Goal: Navigation & Orientation: Find specific page/section

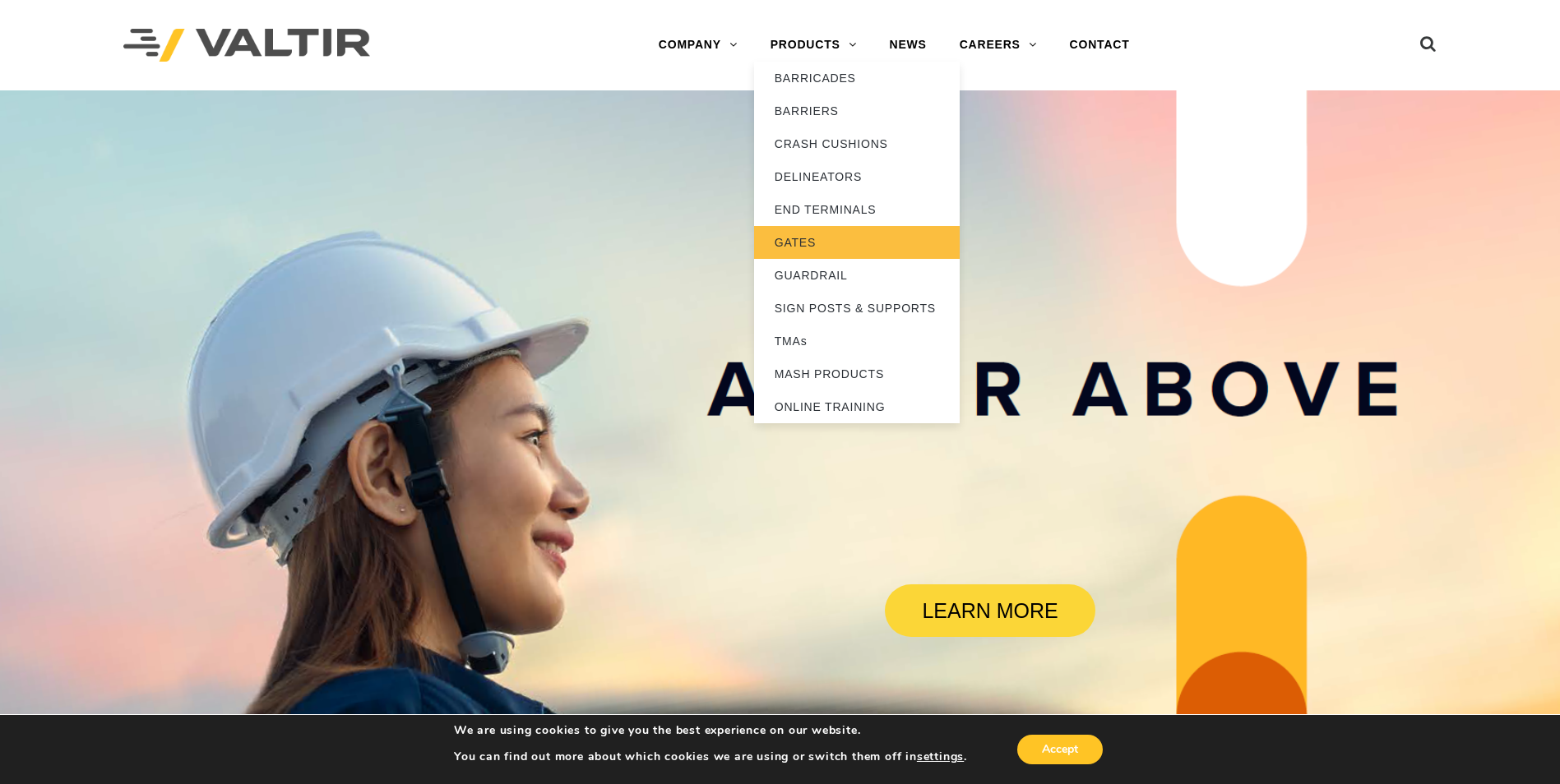
click at [804, 245] on link "GATES" at bounding box center [857, 243] width 206 height 33
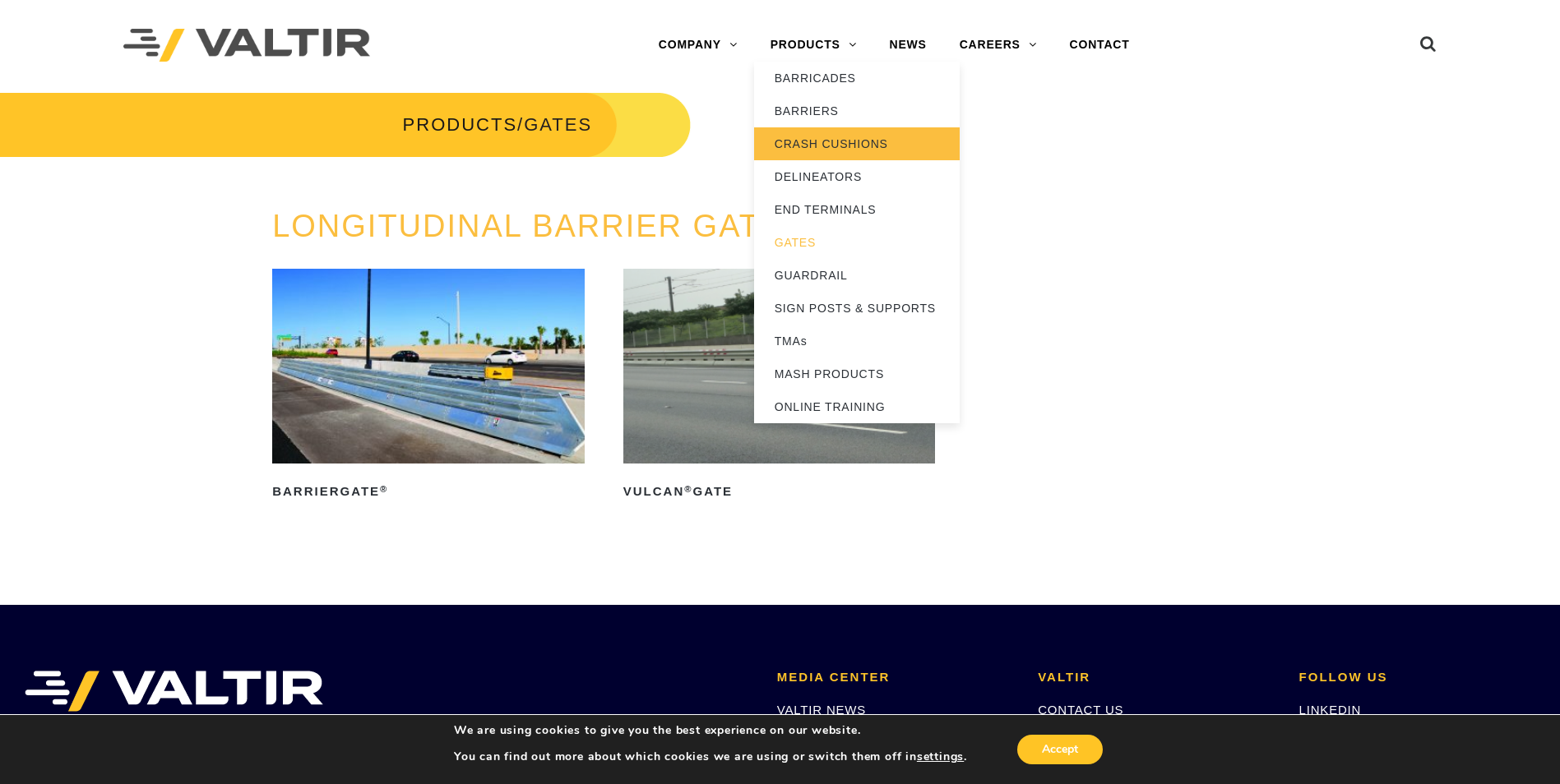
click at [799, 141] on link "CRASH CUSHIONS" at bounding box center [857, 144] width 206 height 33
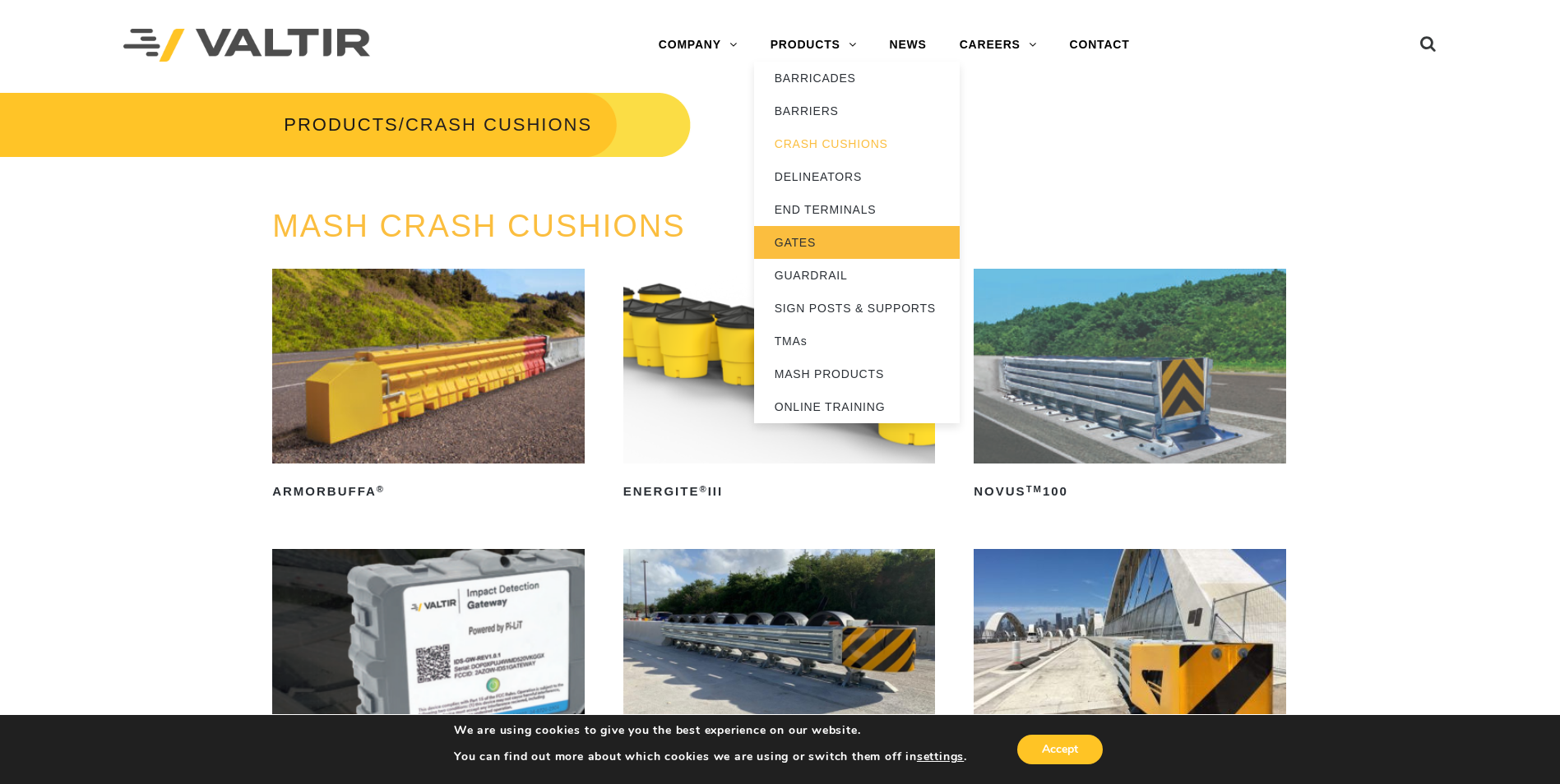
click at [791, 243] on link "GATES" at bounding box center [857, 243] width 206 height 33
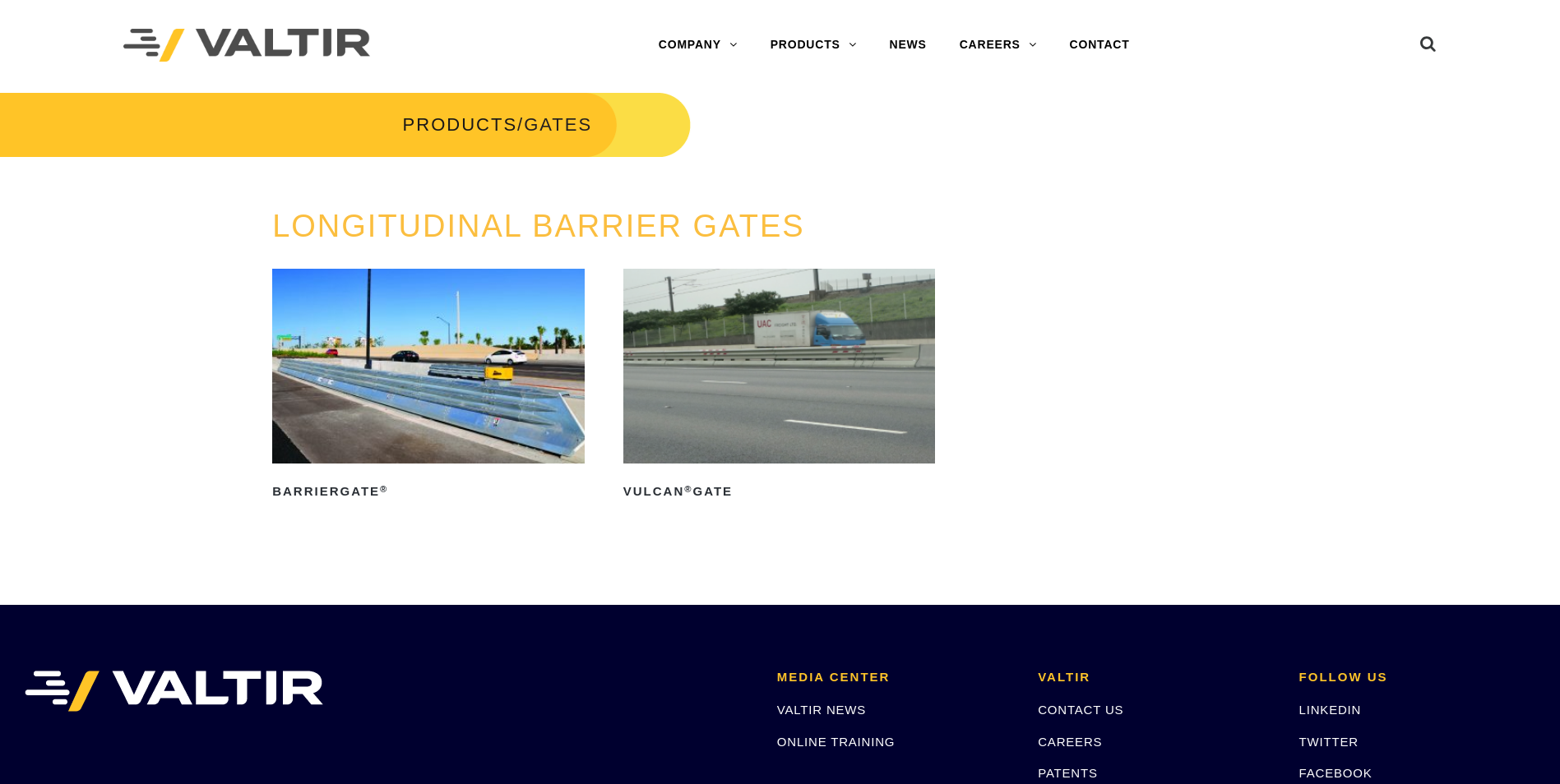
click at [447, 399] on img at bounding box center [428, 366] width 312 height 195
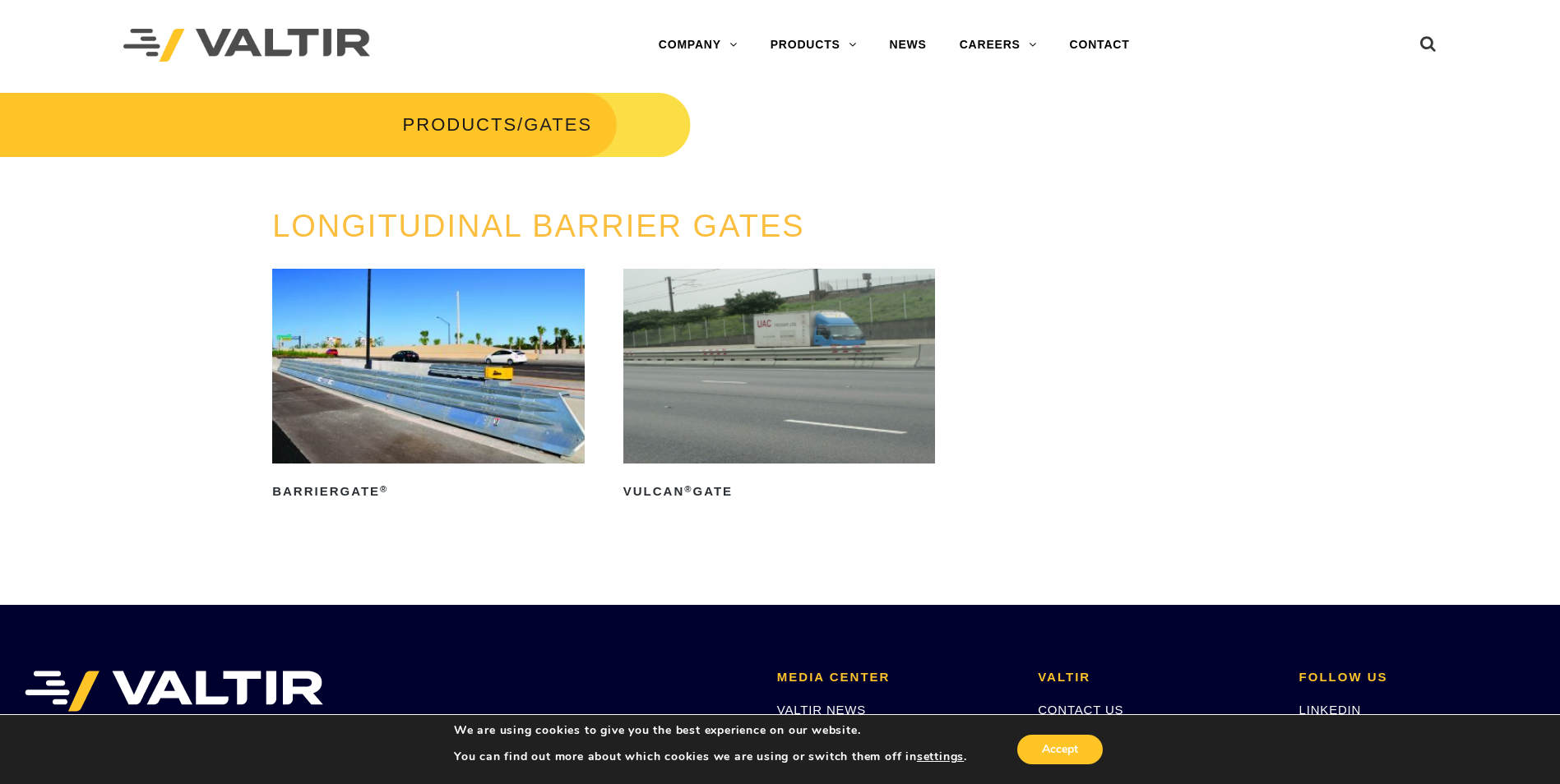
click at [722, 388] on img at bounding box center [779, 366] width 312 height 195
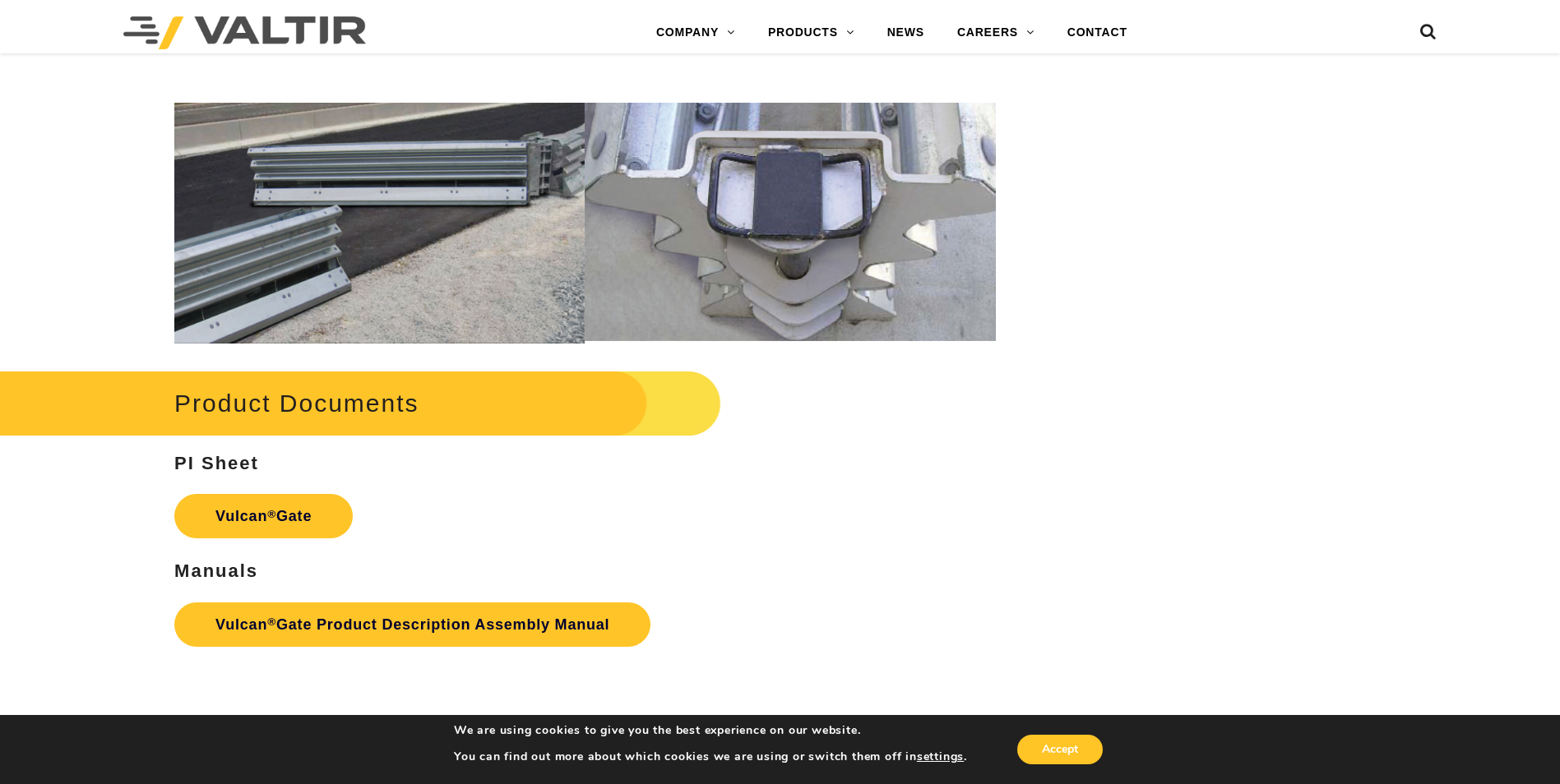
scroll to position [1891, 0]
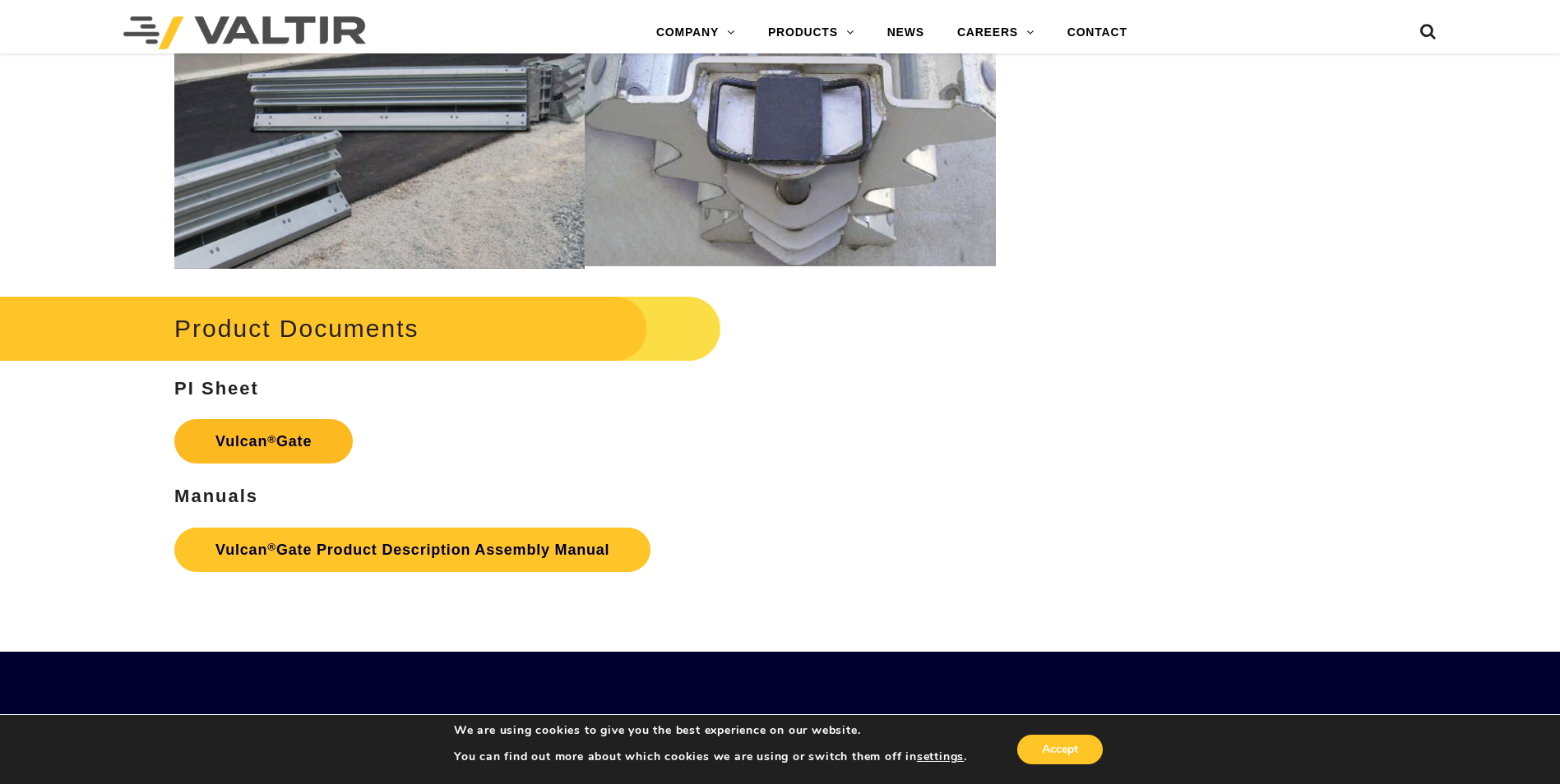
click at [275, 436] on sup "®" at bounding box center [271, 439] width 9 height 12
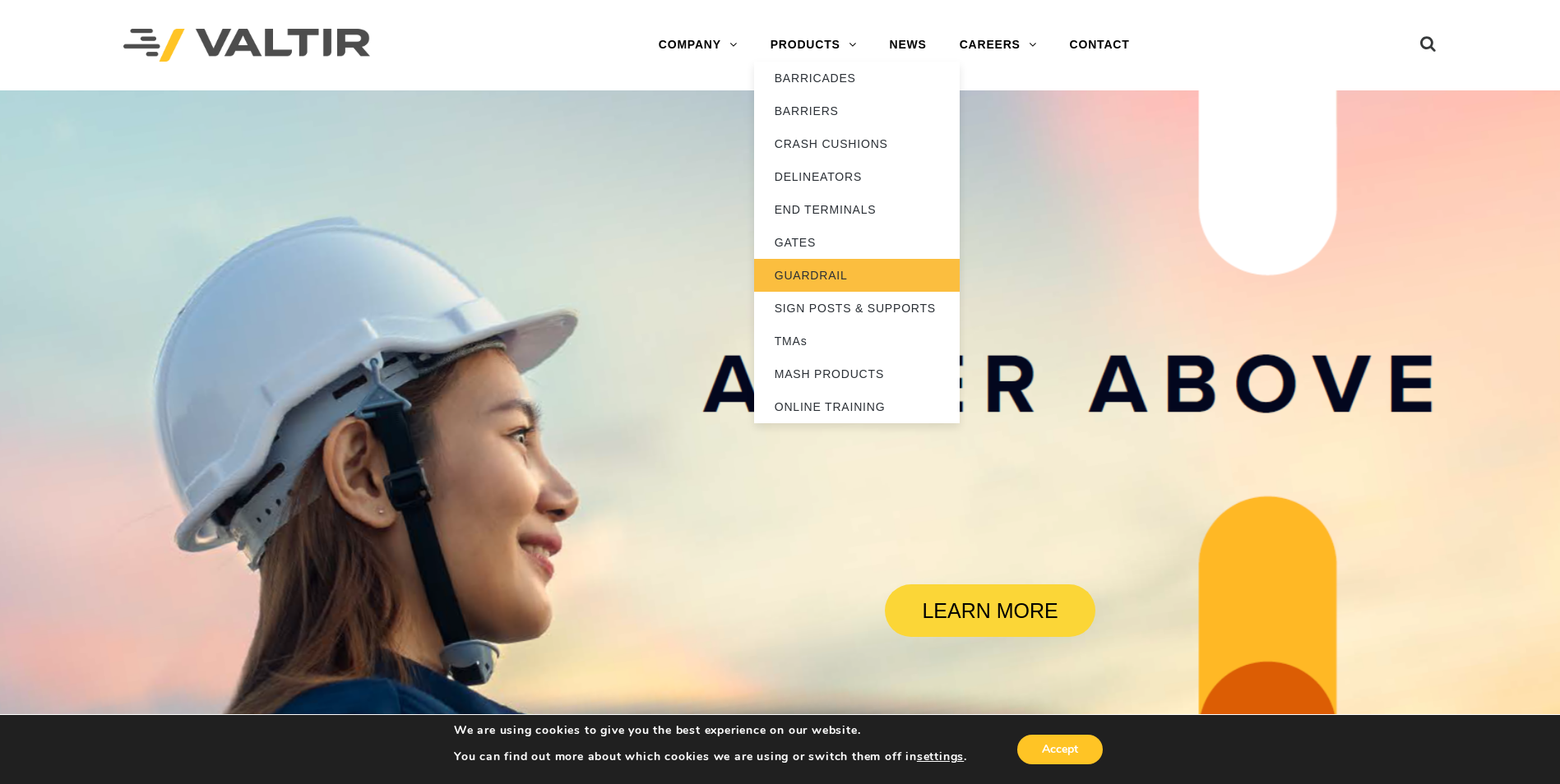
click at [798, 272] on link "GUARDRAIL" at bounding box center [857, 275] width 206 height 33
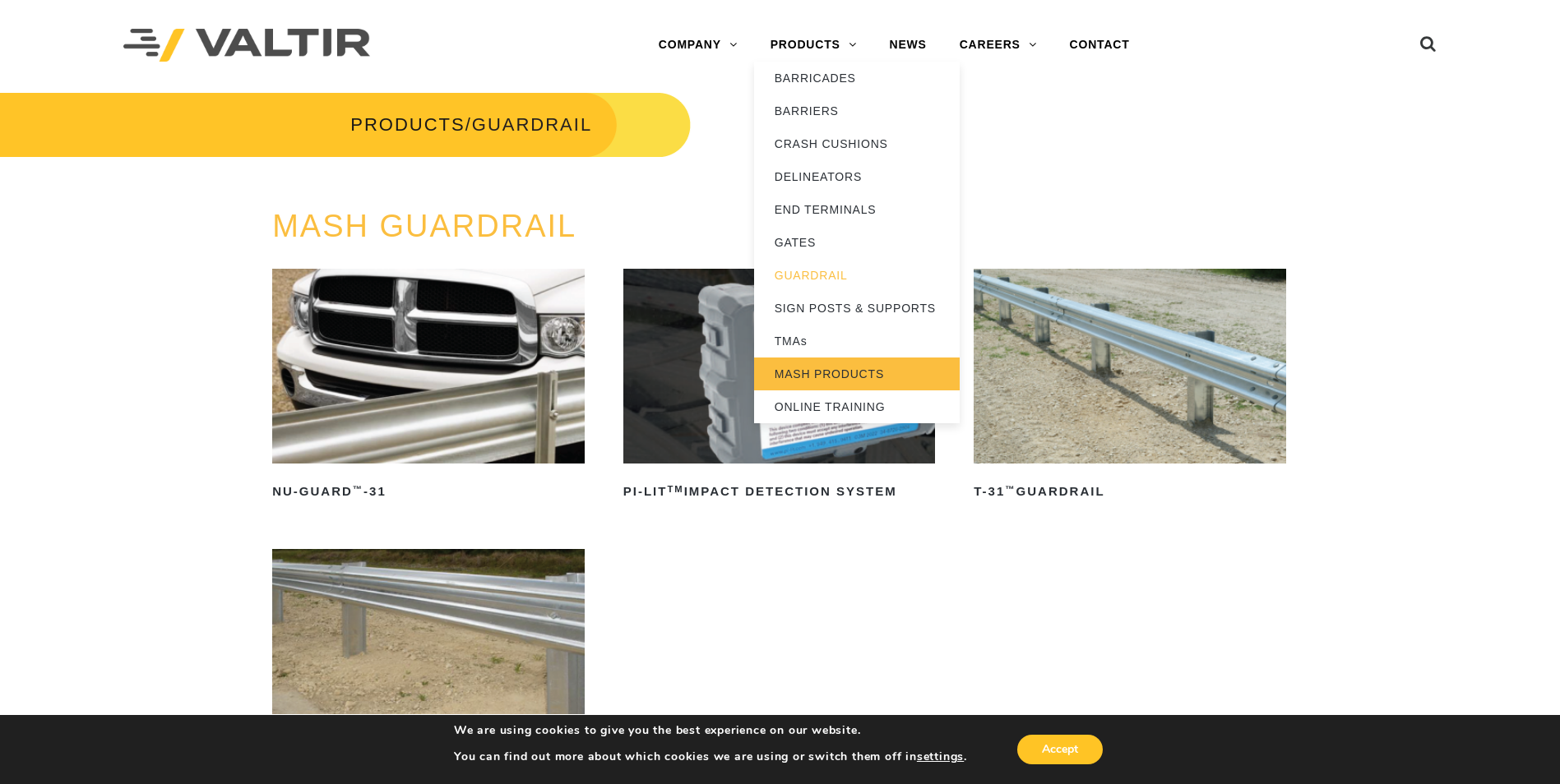
click at [832, 372] on link "MASH PRODUCTS" at bounding box center [857, 375] width 206 height 33
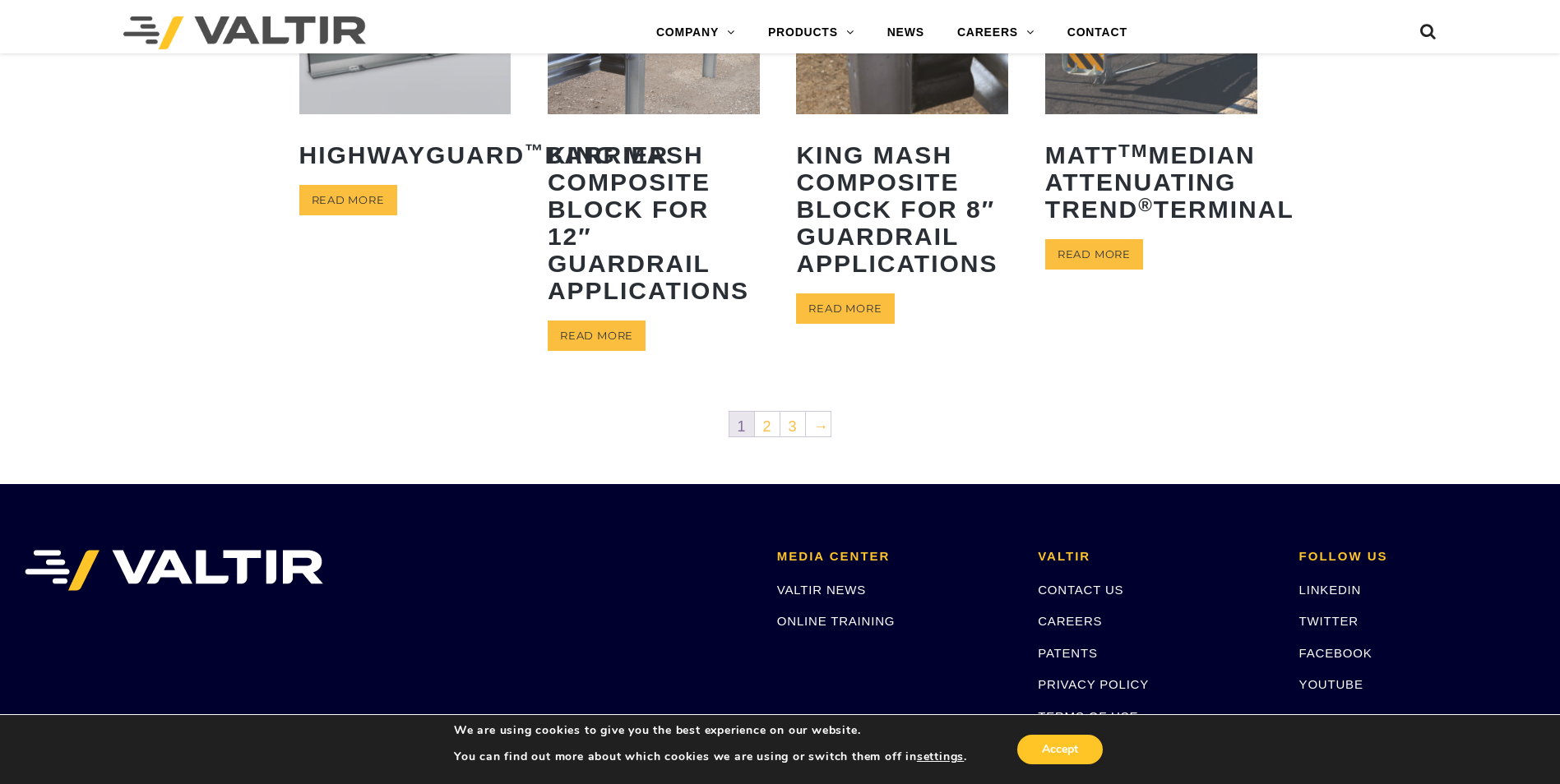
scroll to position [905, 0]
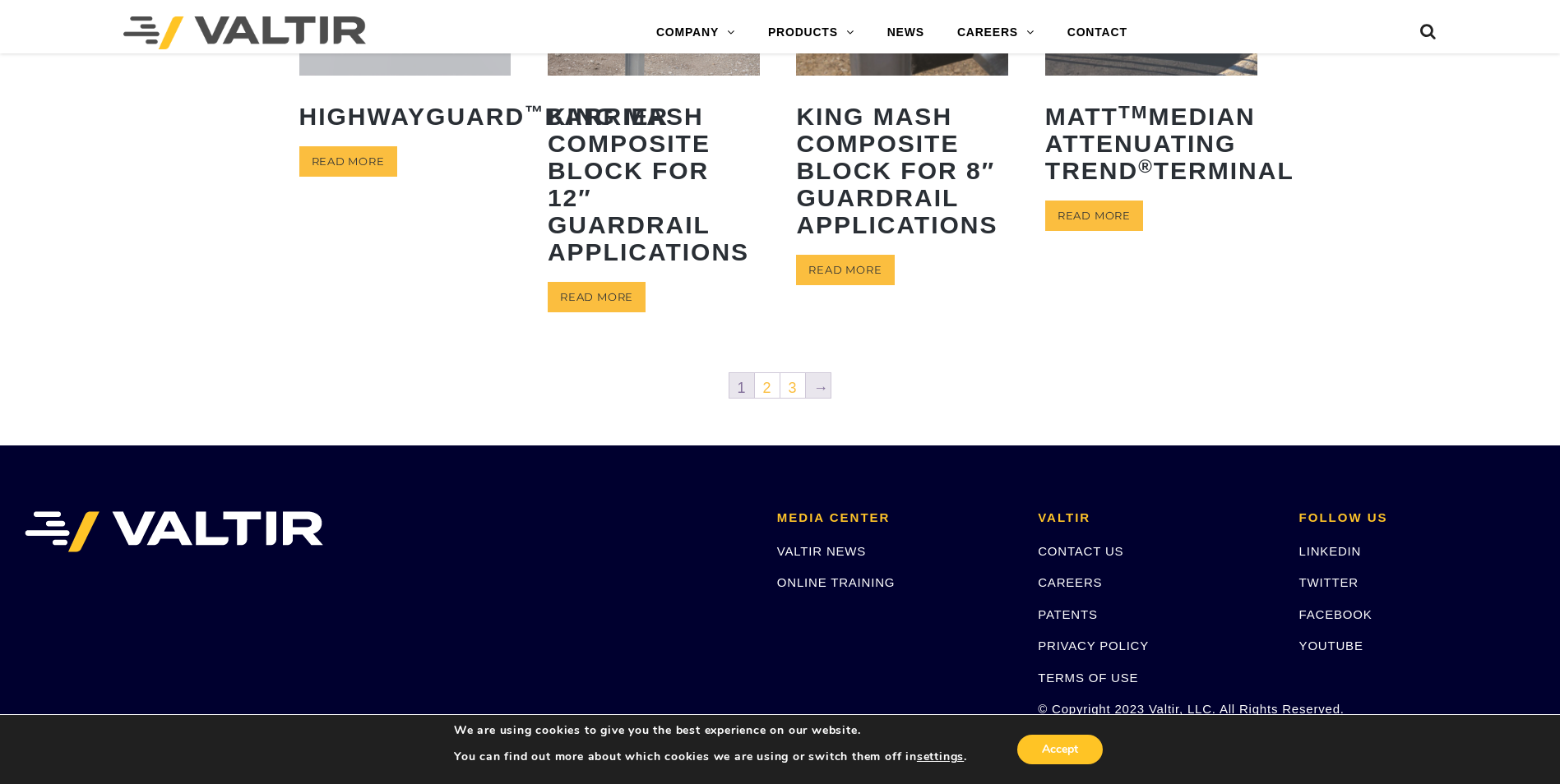
click at [821, 388] on link "→" at bounding box center [818, 385] width 25 height 25
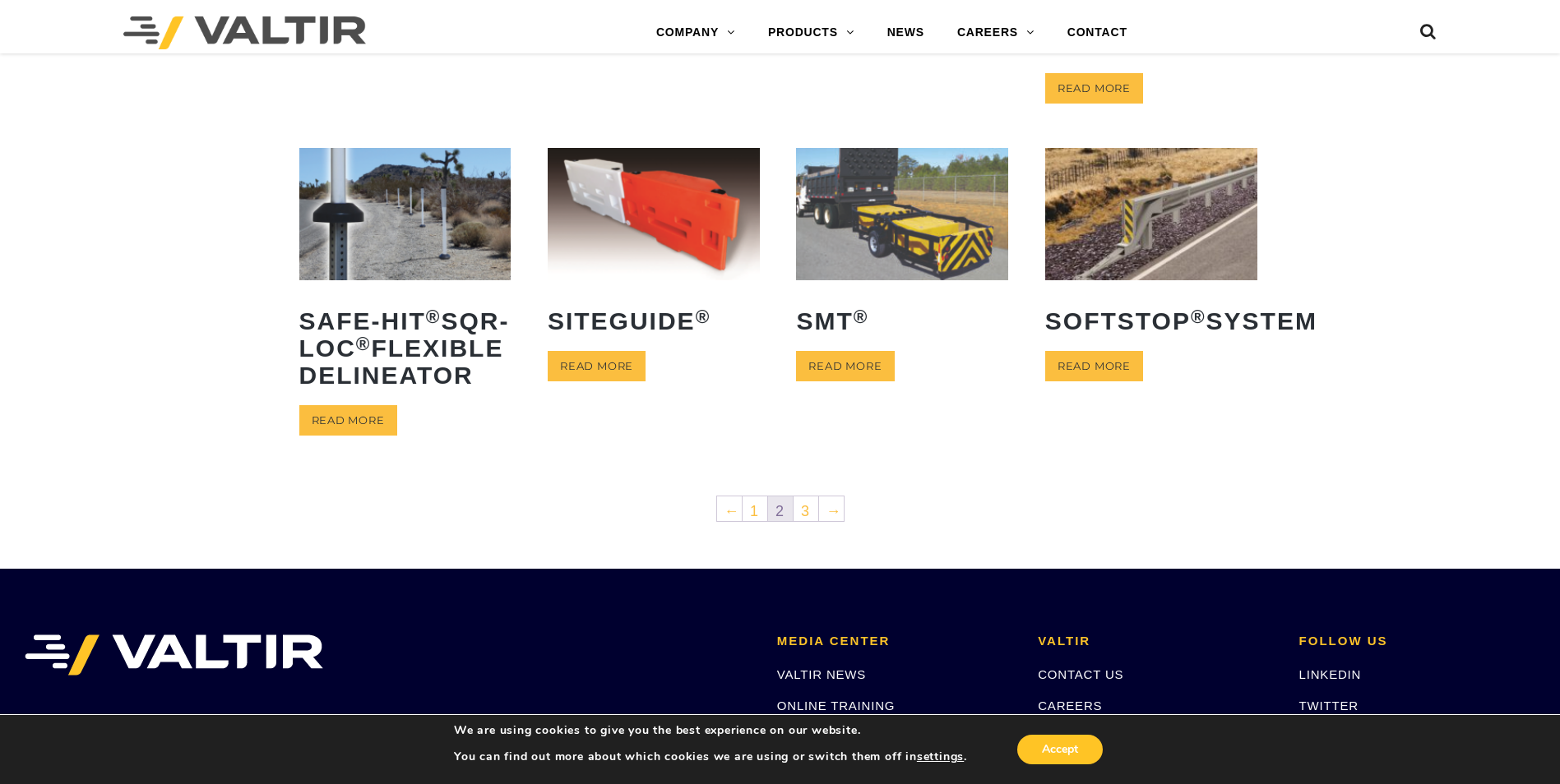
scroll to position [740, 0]
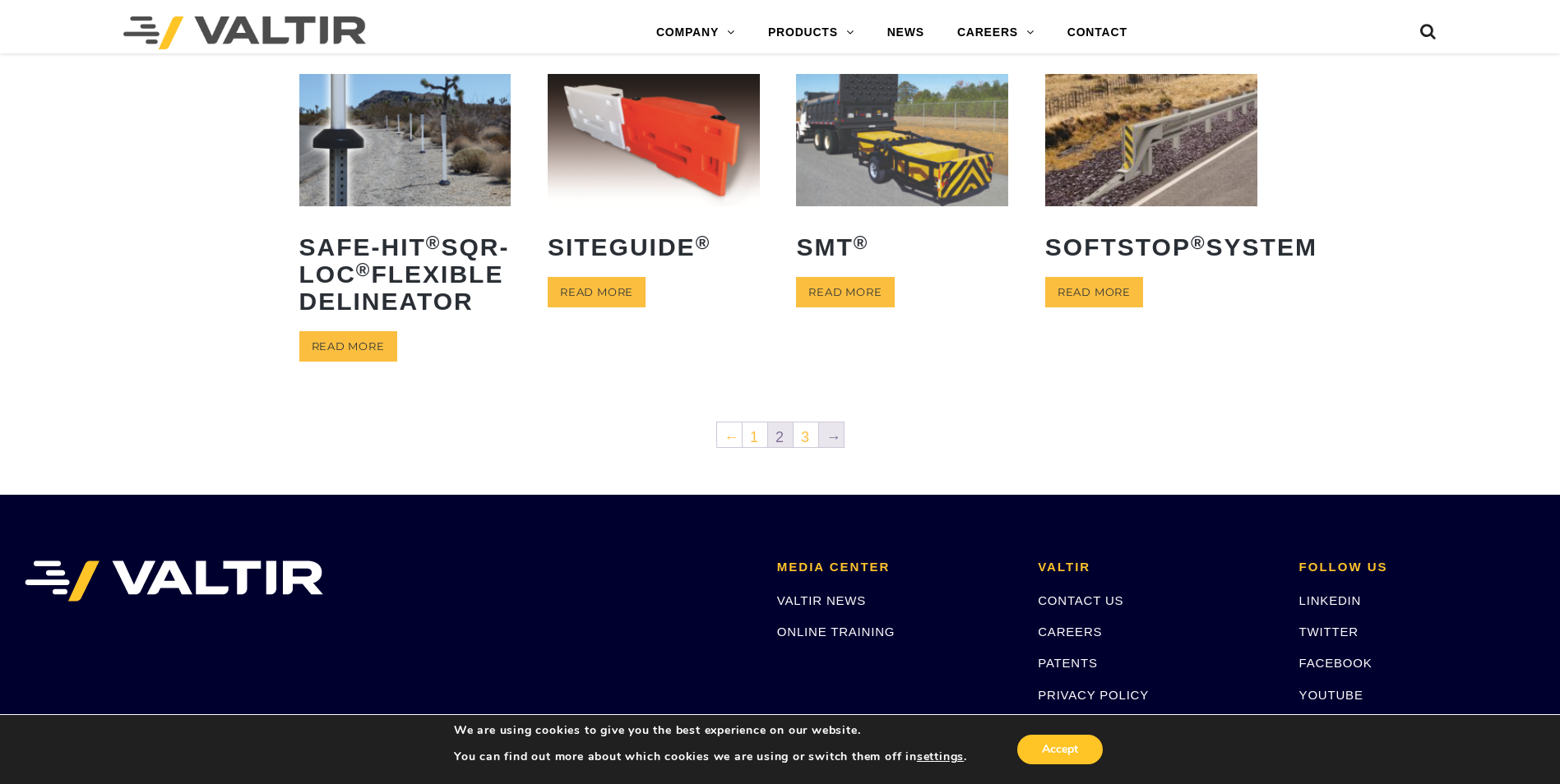
click at [841, 447] on link "→" at bounding box center [832, 435] width 25 height 25
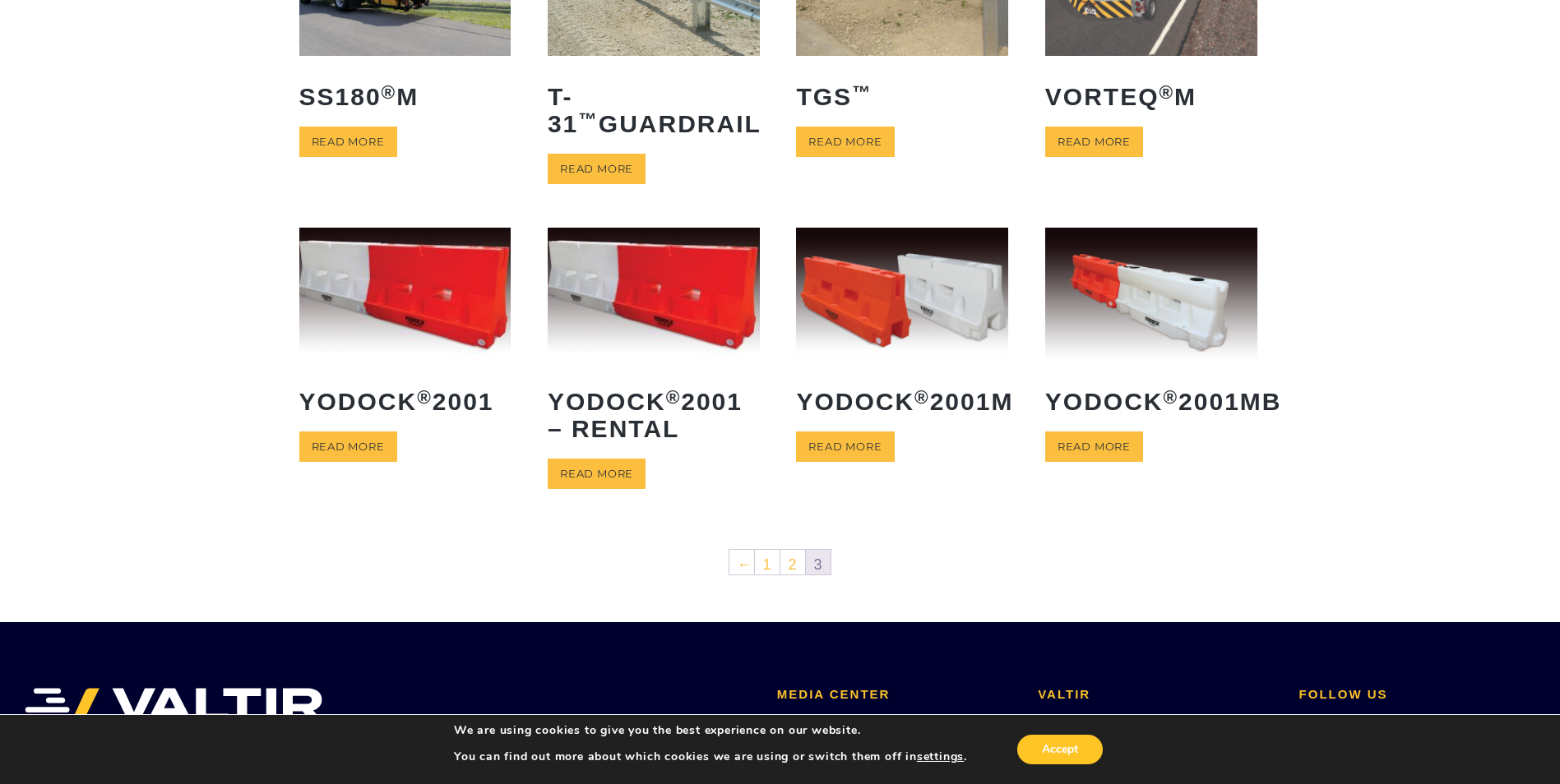
scroll to position [246, 0]
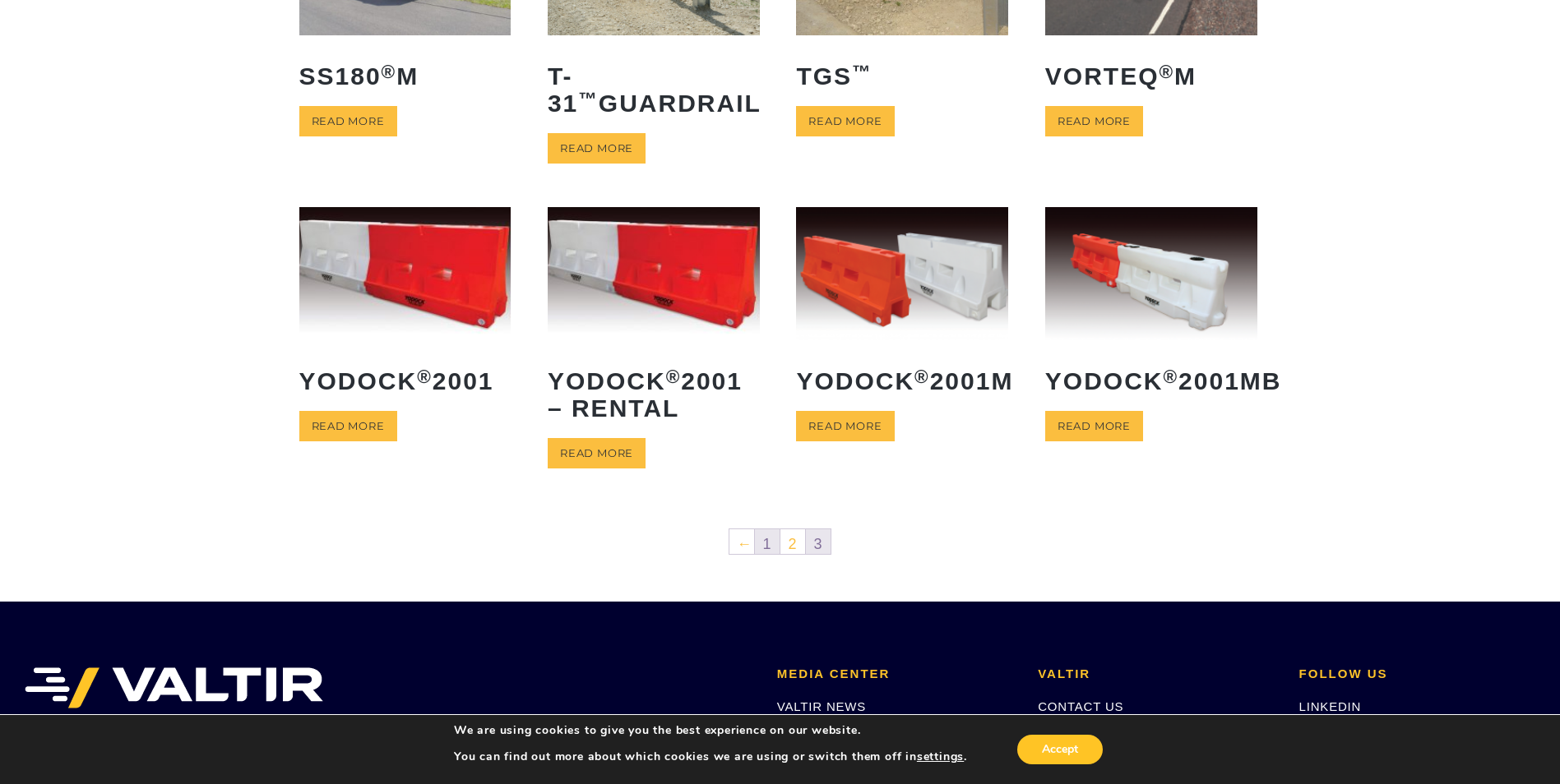
drag, startPoint x: 762, startPoint y: 547, endPoint x: 778, endPoint y: 541, distance: 17.1
click at [763, 547] on link "1" at bounding box center [768, 542] width 25 height 25
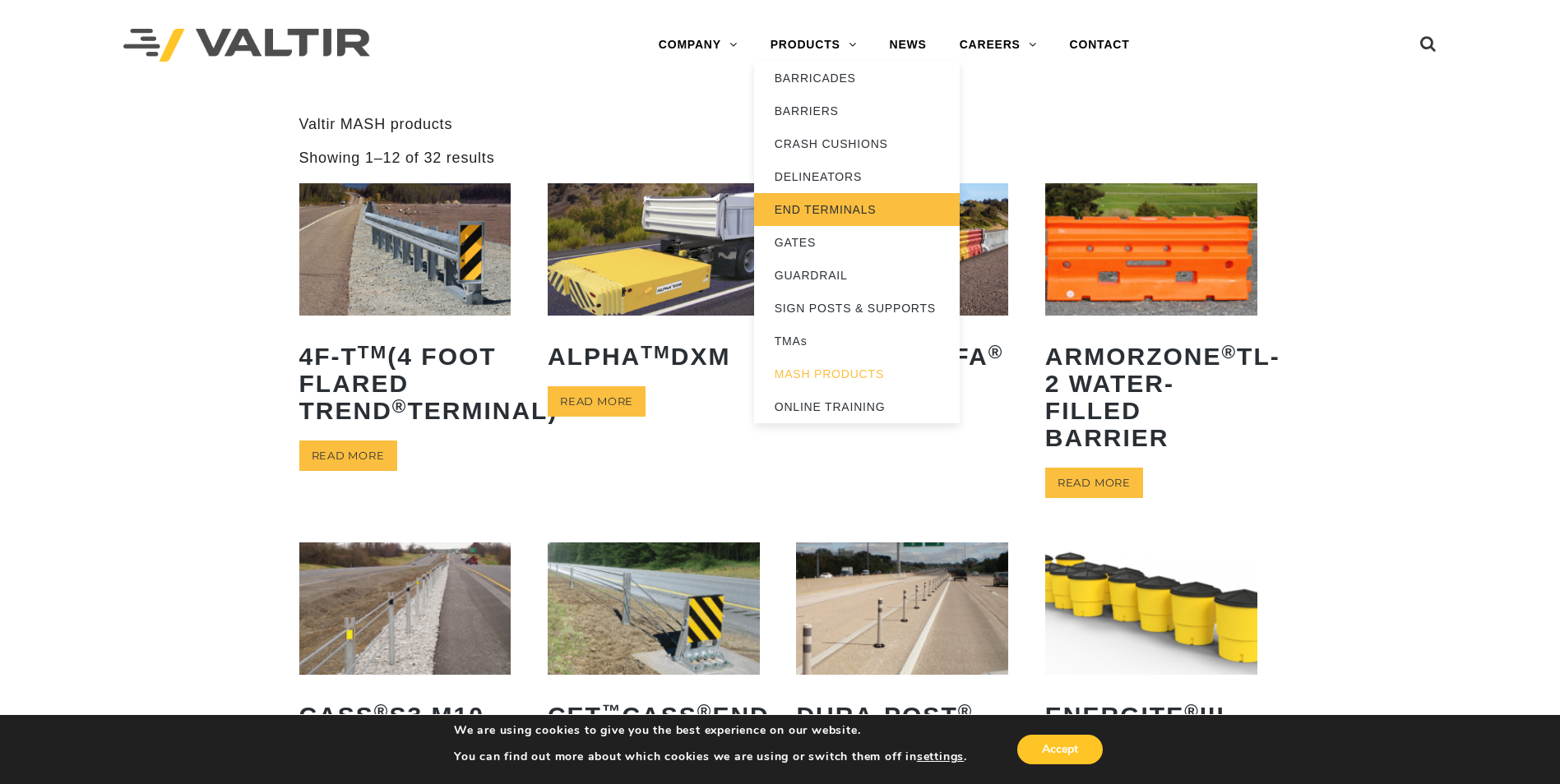
click at [833, 211] on link "END TERMINALS" at bounding box center [857, 210] width 206 height 33
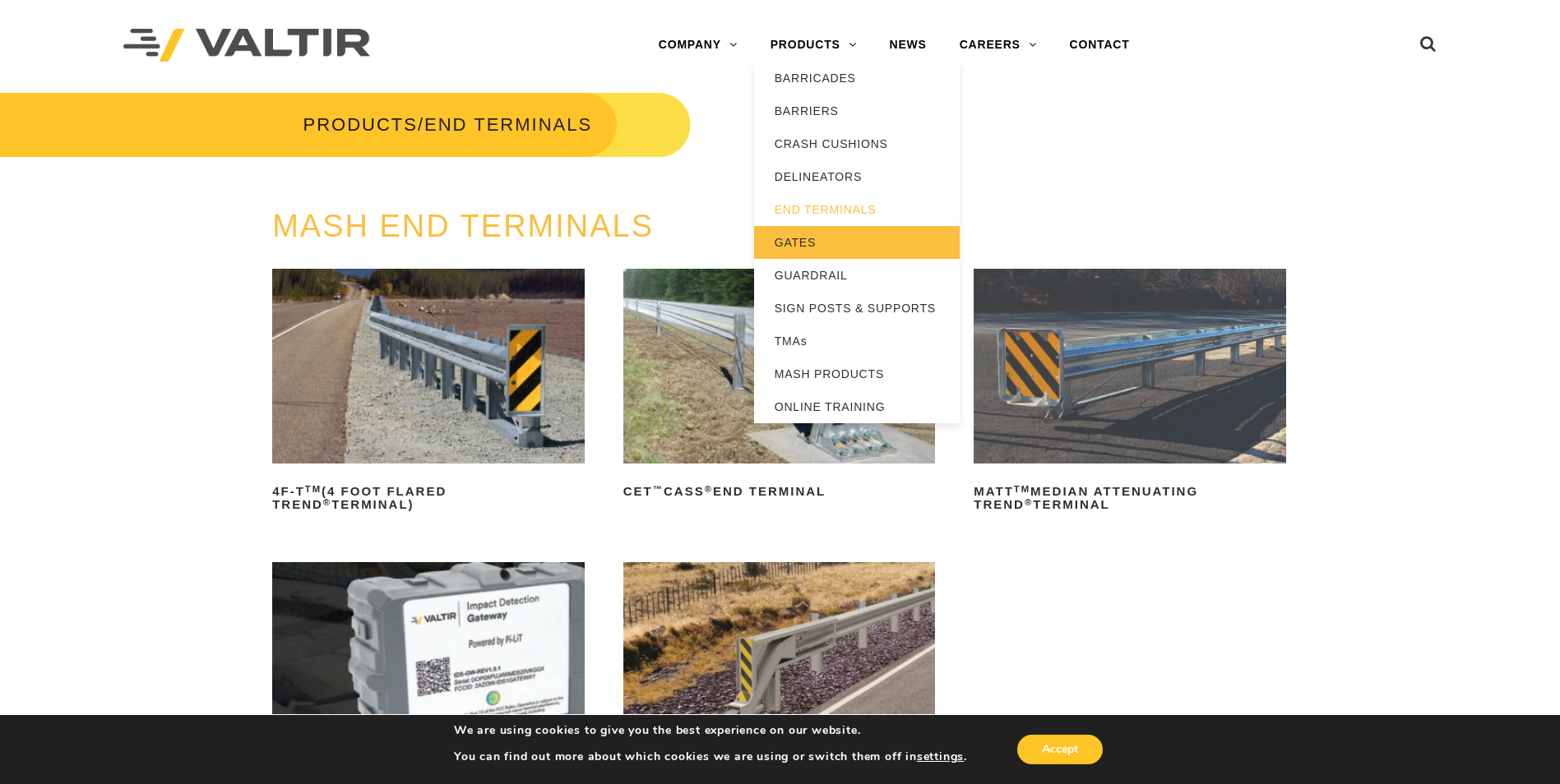
click at [787, 246] on link "GATES" at bounding box center [857, 243] width 206 height 33
